Goal: Navigation & Orientation: Find specific page/section

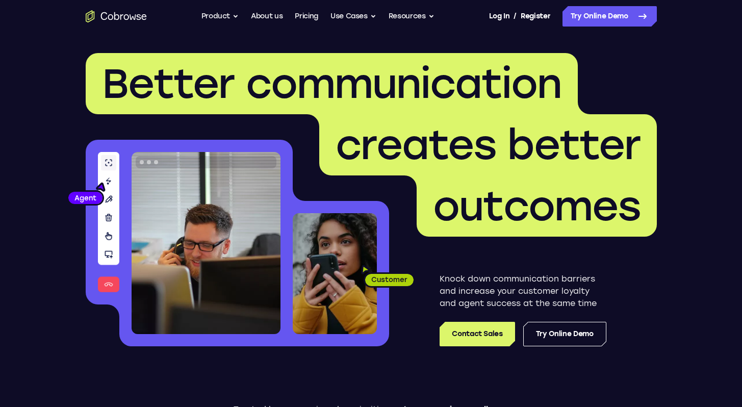
click at [322, 16] on ul "Go back Powerful, Flexible and Trustworthy. Avoid all extra friction for both A…" at bounding box center [317, 16] width 233 height 20
click at [301, 18] on link "Pricing" at bounding box center [306, 16] width 23 height 20
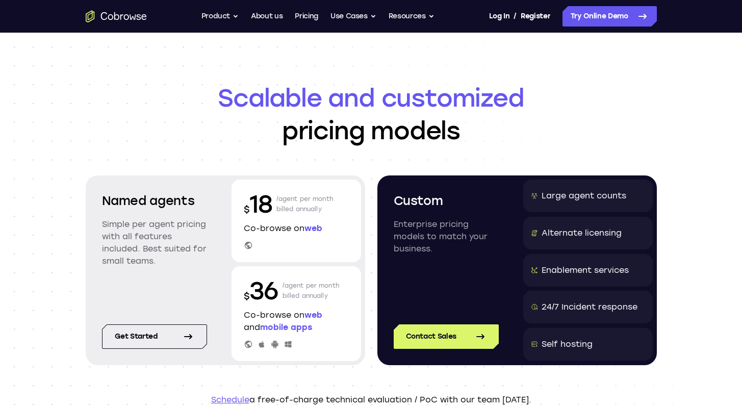
drag, startPoint x: 243, startPoint y: 196, endPoint x: 334, endPoint y: 203, distance: 91.1
click at [334, 203] on div "$ 18 /agent per month billed annually Co-browse on web" at bounding box center [297, 221] width 130 height 83
click at [332, 208] on p "/agent per month billed annually" at bounding box center [304, 204] width 57 height 33
